Goal: Check status: Check status

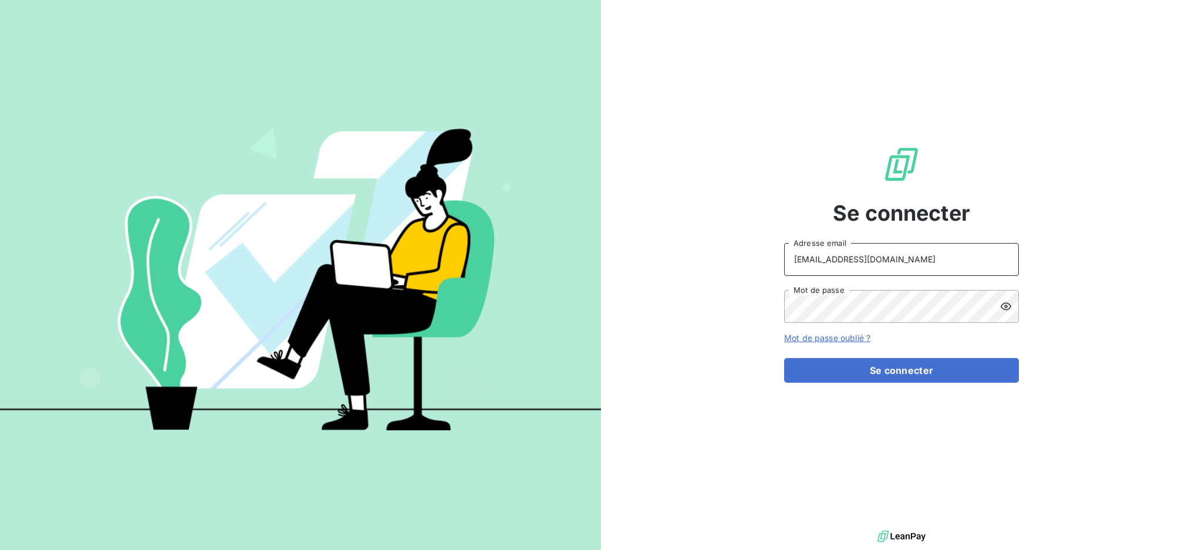
drag, startPoint x: 917, startPoint y: 266, endPoint x: 917, endPoint y: 272, distance: 6.5
click at [917, 266] on input "[EMAIL_ADDRESS][DOMAIN_NAME]" at bounding box center [901, 259] width 235 height 33
type input "[EMAIL_ADDRESS][DOMAIN_NAME]"
click at [926, 372] on button "Se connecter" at bounding box center [901, 370] width 235 height 25
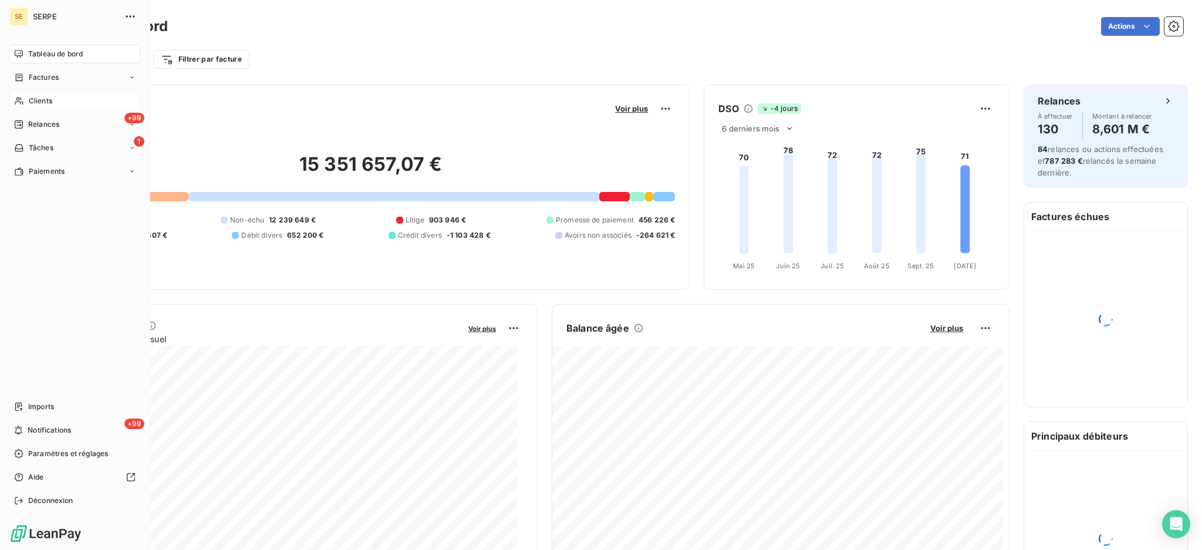
click at [30, 100] on span "Clients" at bounding box center [40, 101] width 23 height 11
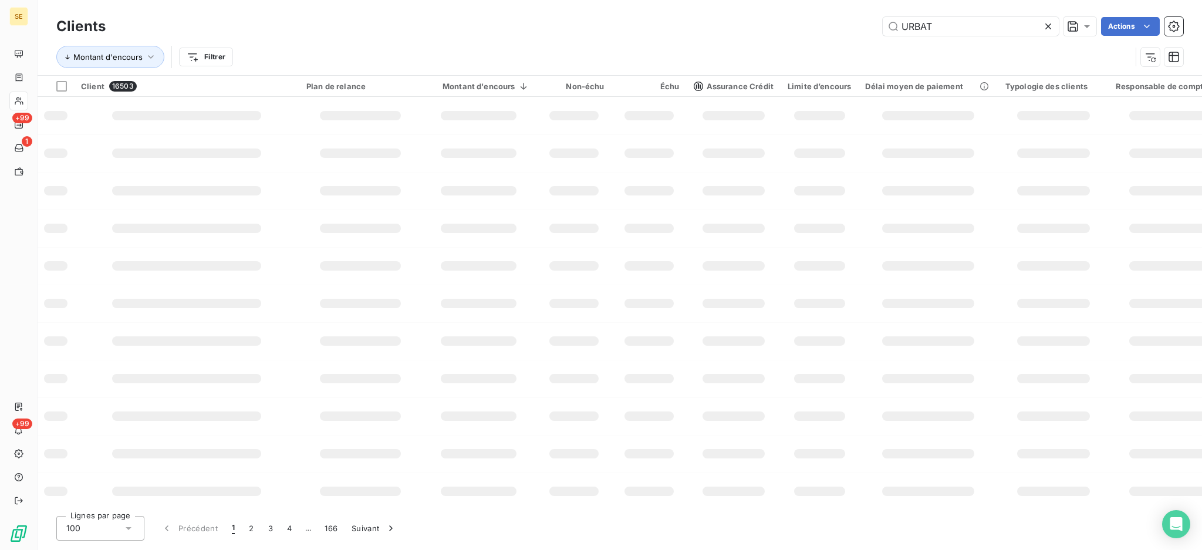
type input "URBAT"
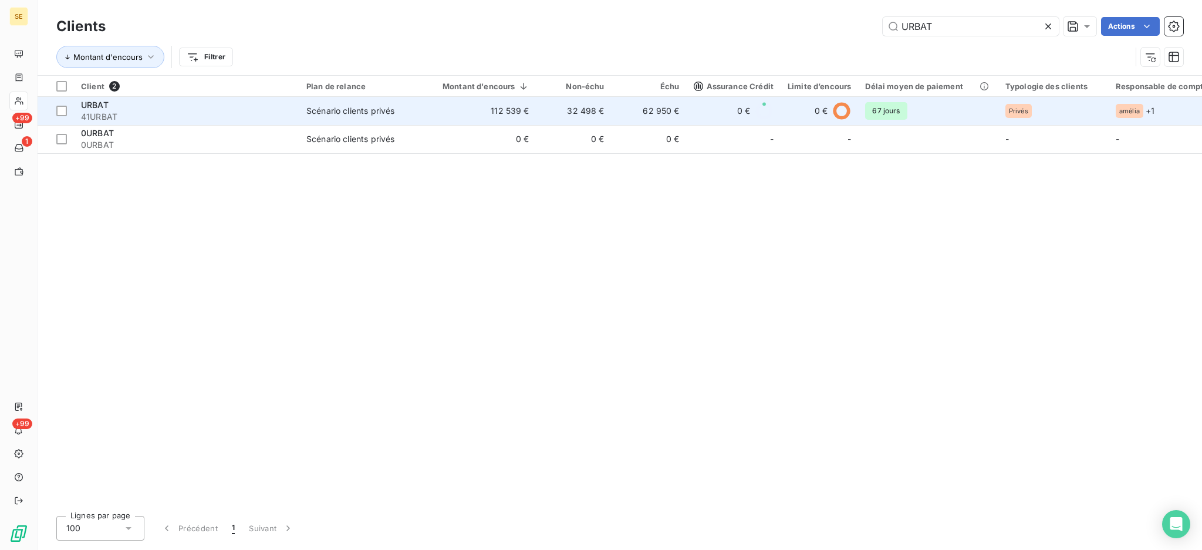
click at [454, 106] on td "112 539 €" at bounding box center [478, 111] width 115 height 28
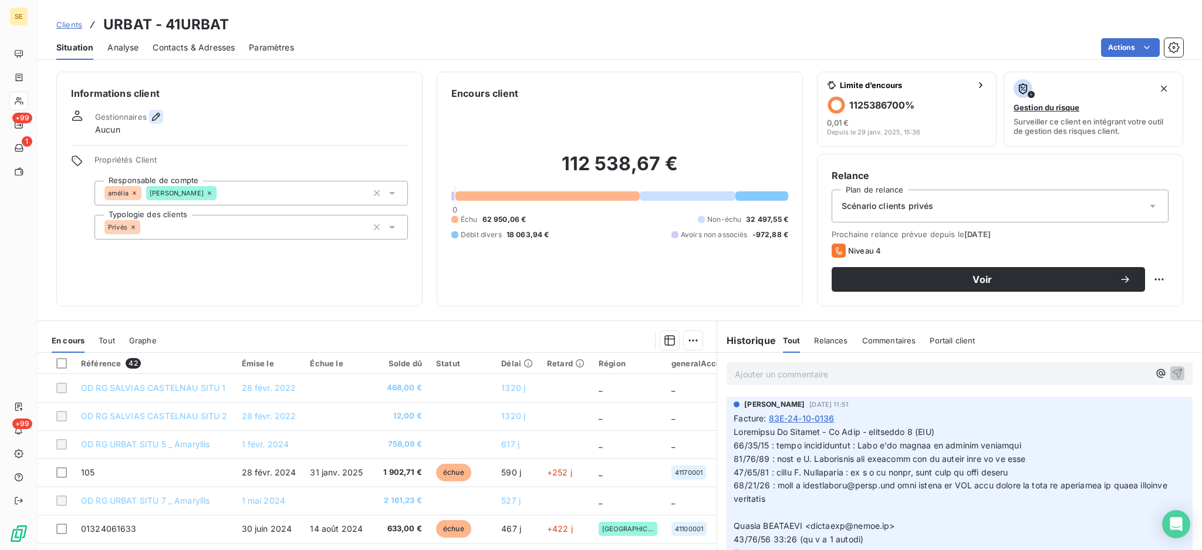
click at [155, 113] on icon "button" at bounding box center [156, 117] width 12 height 12
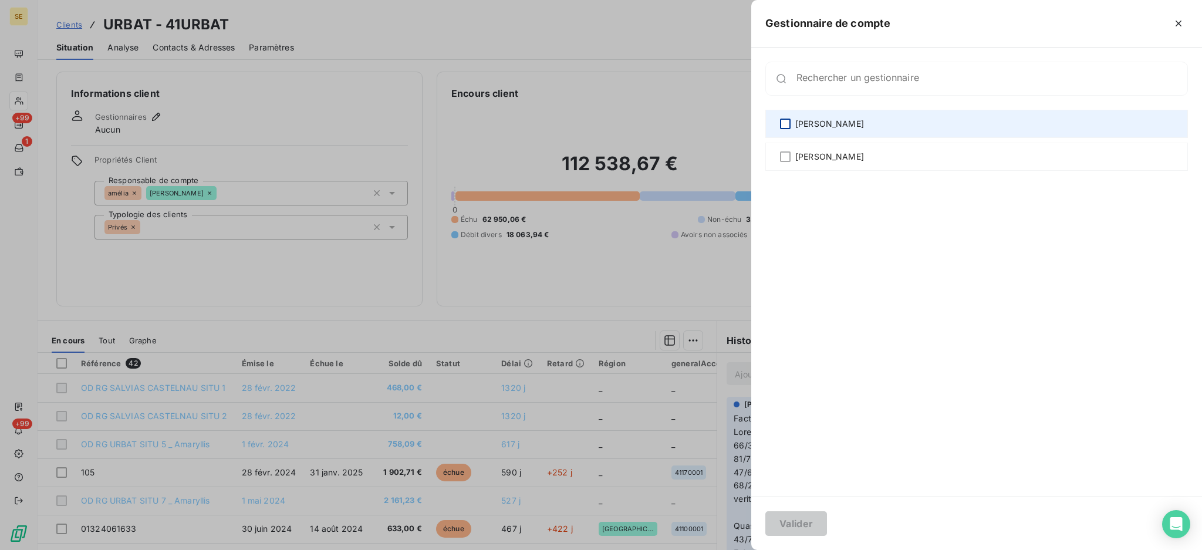
click at [788, 122] on div at bounding box center [785, 124] width 11 height 11
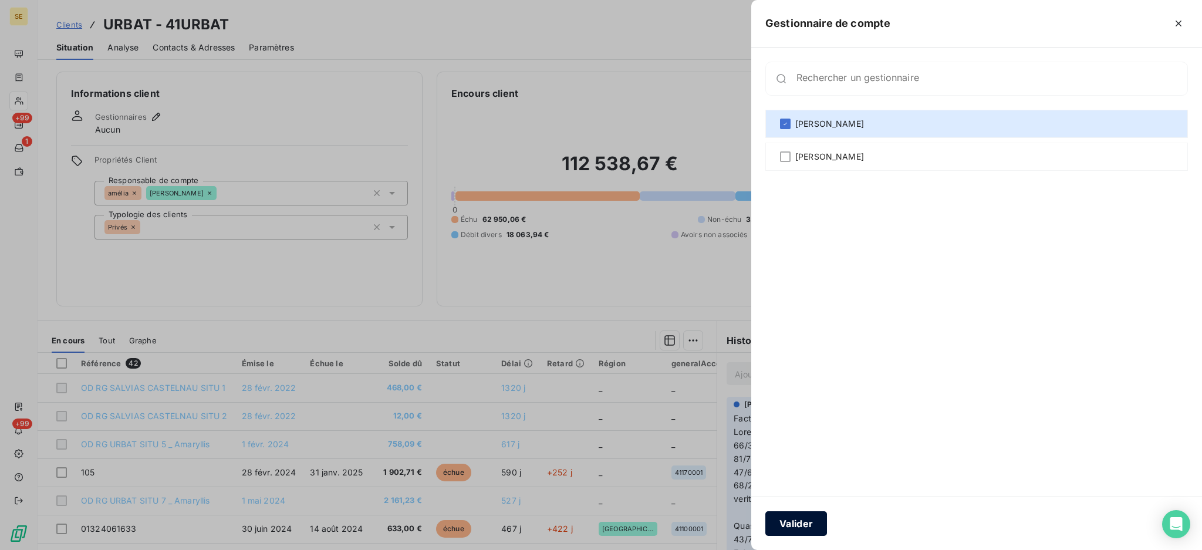
click at [803, 525] on button "Valider" at bounding box center [796, 523] width 62 height 25
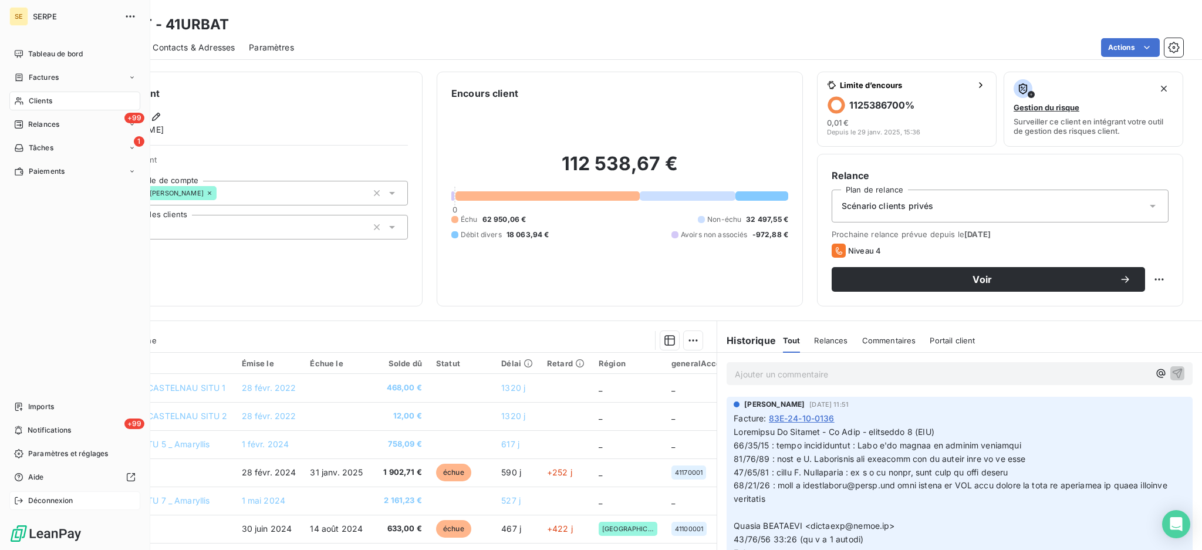
click at [56, 504] on span "Déconnexion" at bounding box center [50, 500] width 45 height 11
